Goal: Navigation & Orientation: Find specific page/section

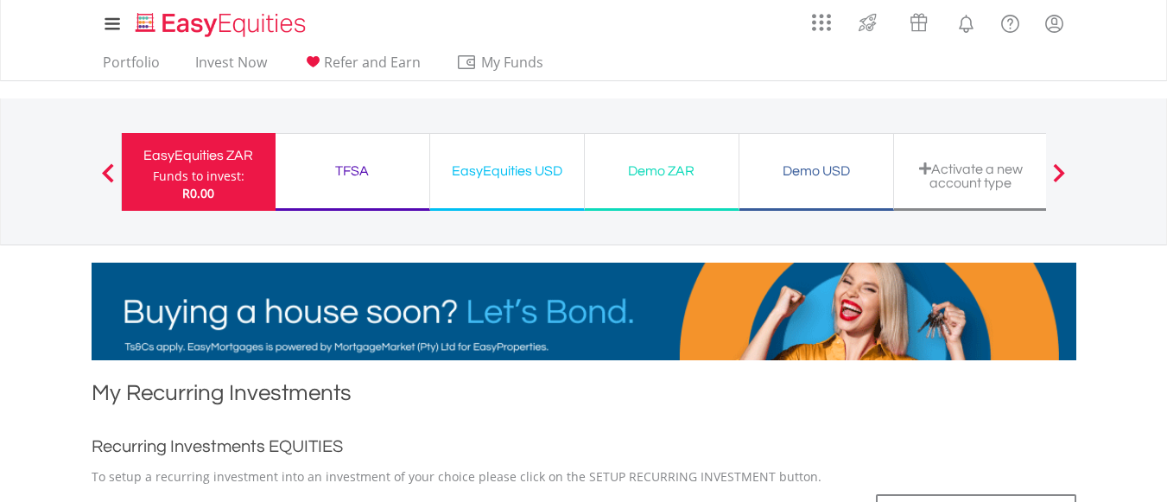
click at [355, 159] on div "TFSA" at bounding box center [352, 171] width 133 height 24
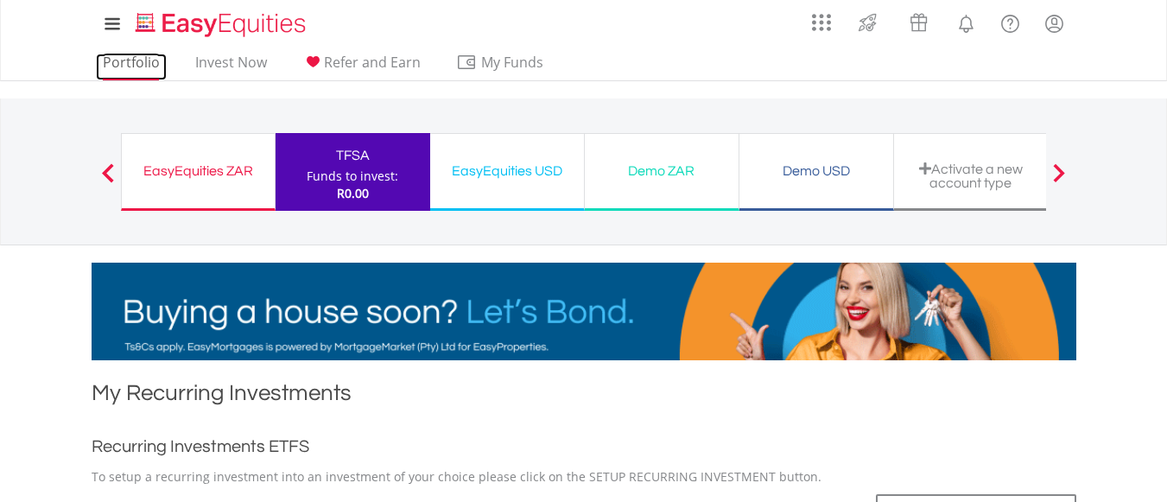
click at [130, 73] on link "Portfolio" at bounding box center [131, 67] width 71 height 27
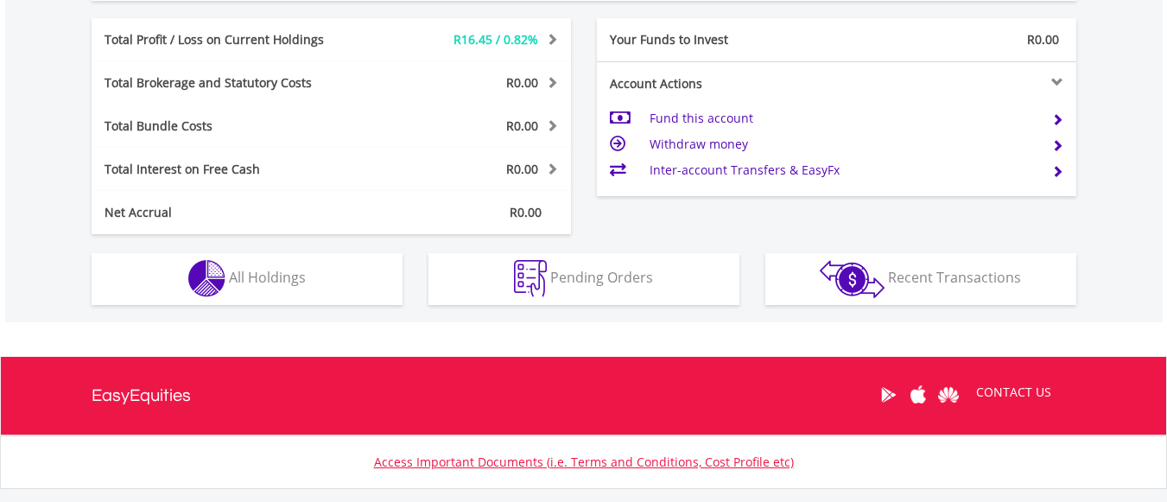
scroll to position [769, 0]
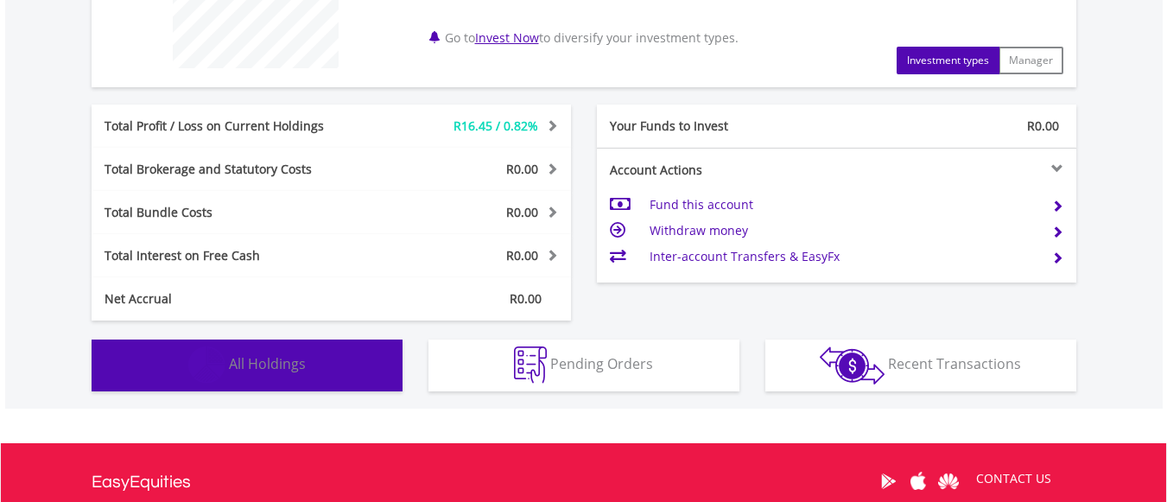
click at [321, 348] on button "Holdings All Holdings" at bounding box center [247, 366] width 311 height 52
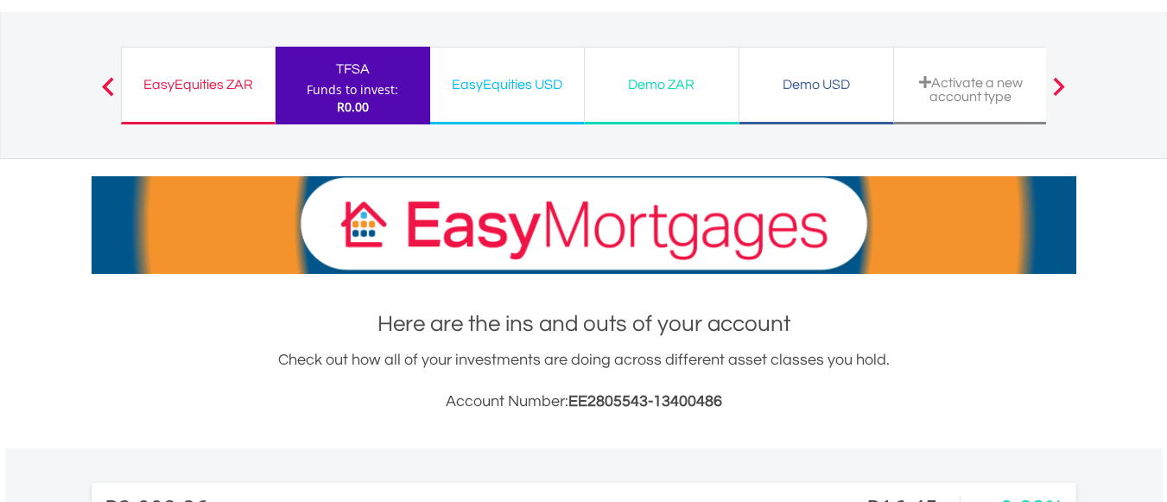
scroll to position [0, 0]
